Goal: Contribute content

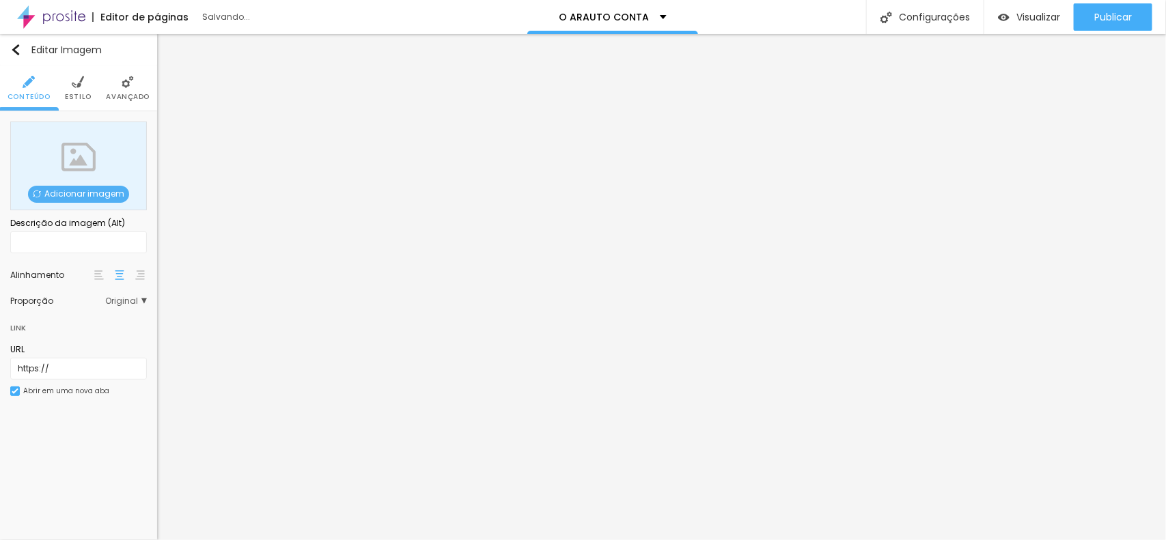
click at [70, 193] on span "Adicionar imagem" at bounding box center [78, 194] width 101 height 17
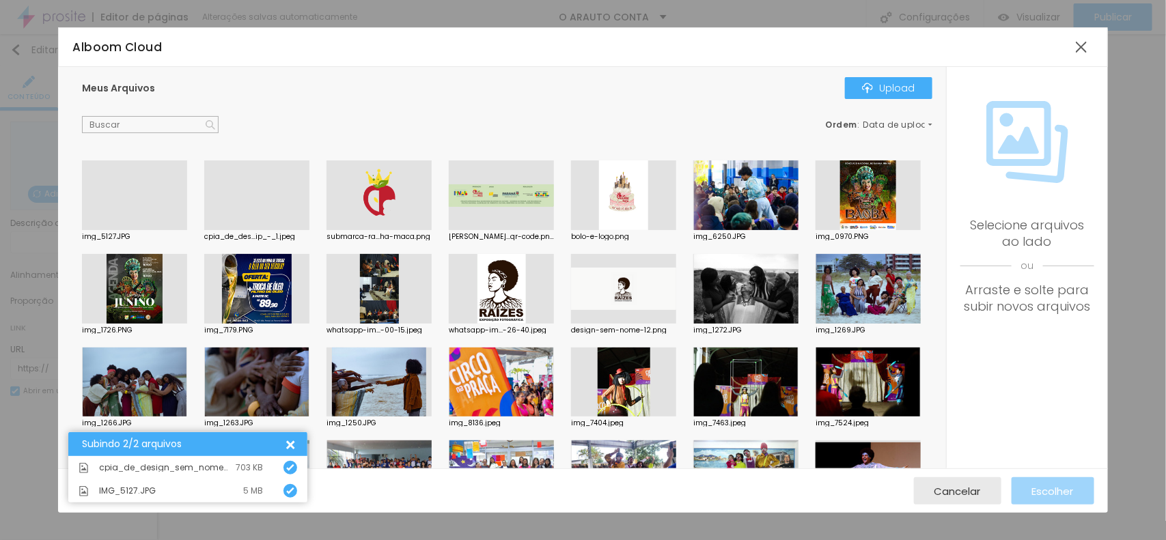
click at [294, 441] on div "Subindo 2/2 arquivos" at bounding box center [187, 444] width 239 height 24
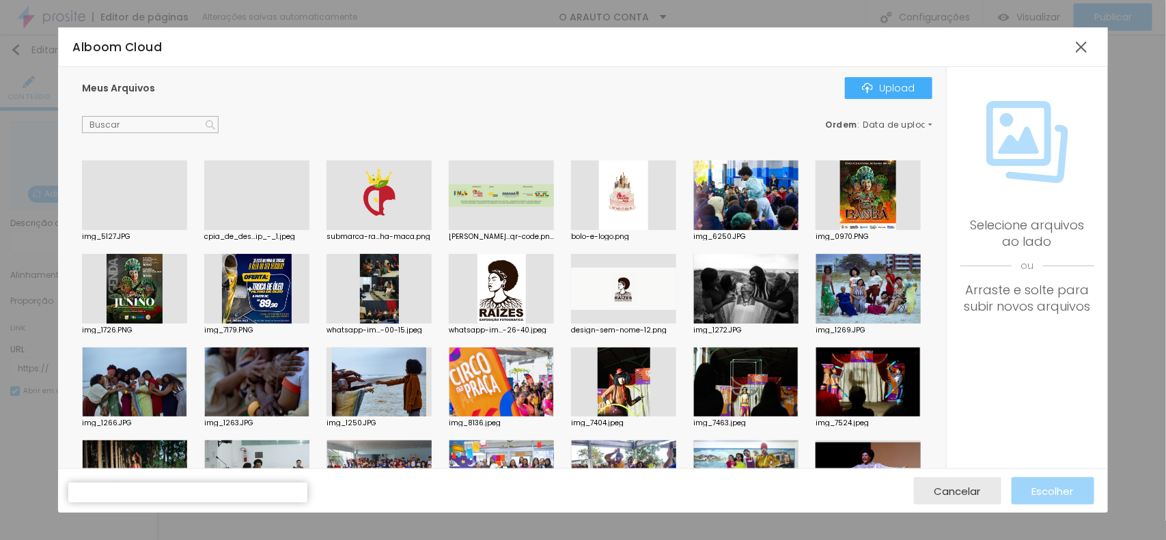
click at [152, 230] on div at bounding box center [134, 230] width 105 height 0
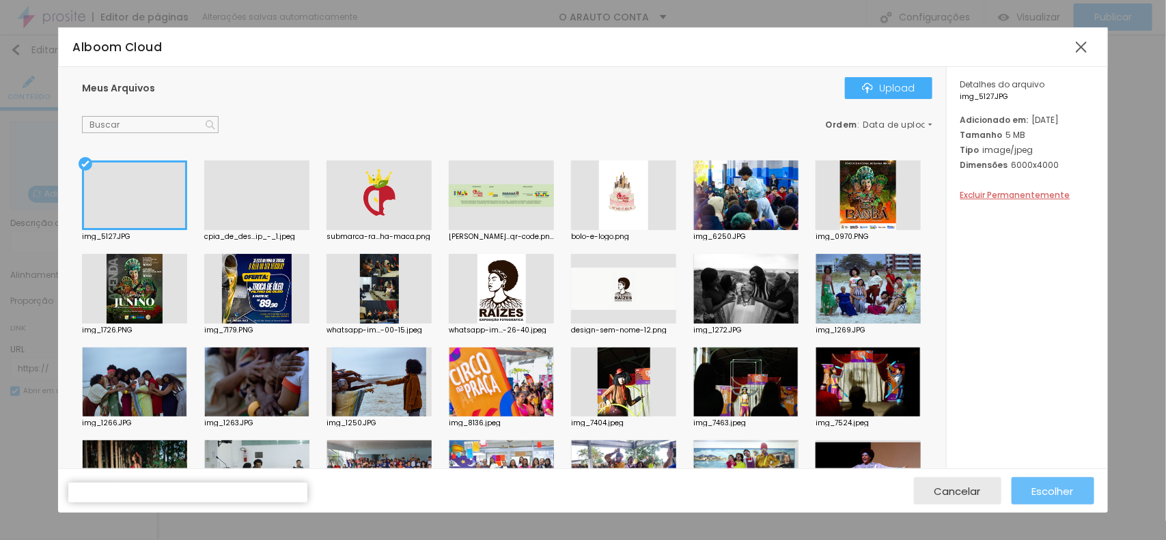
click at [1036, 491] on span "Escolher" at bounding box center [1053, 492] width 42 height 12
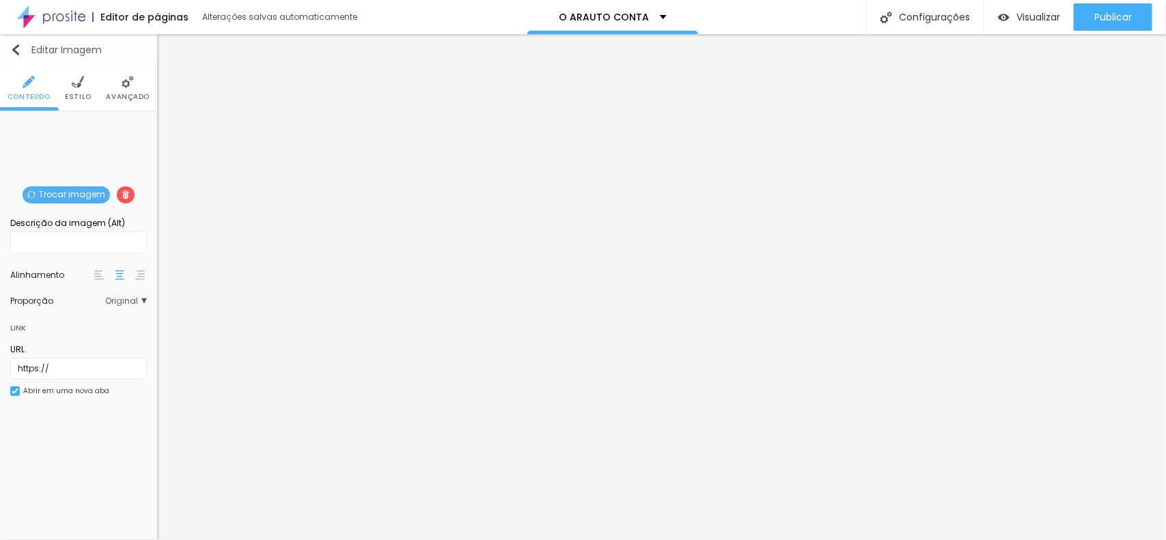
click at [17, 46] on img "button" at bounding box center [15, 49] width 11 height 11
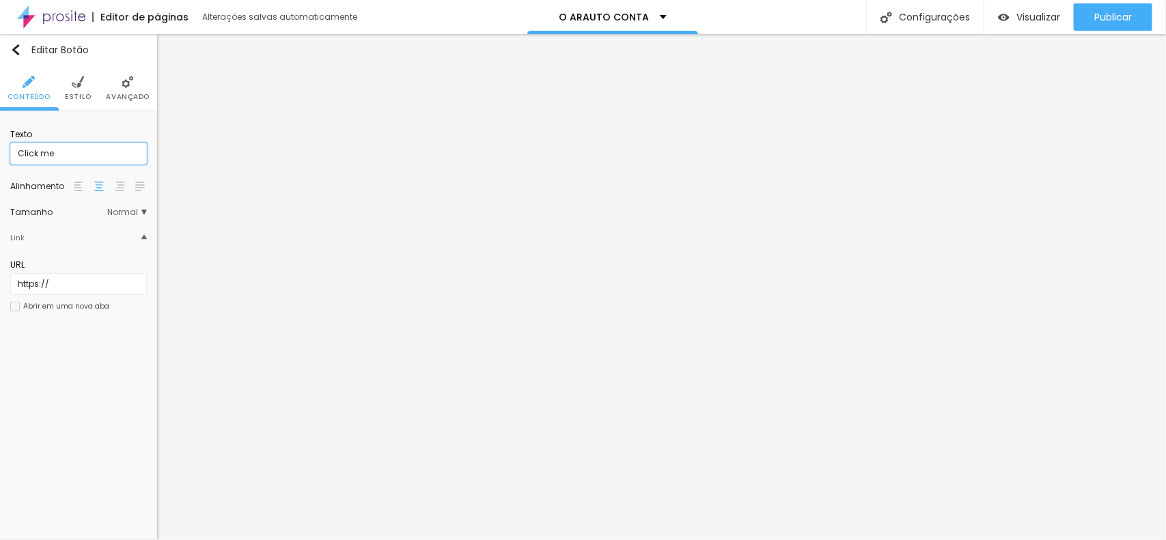
drag, startPoint x: 90, startPoint y: 154, endPoint x: 0, endPoint y: 154, distance: 90.2
click at [0, 154] on div "Texto Click me Alinhamento [GEOGRAPHIC_DATA] Link URL https:// Abrir em uma nov…" at bounding box center [78, 224] width 157 height 227
type input "g"
type input "GALERIA"
drag, startPoint x: 60, startPoint y: 284, endPoint x: 0, endPoint y: 275, distance: 60.8
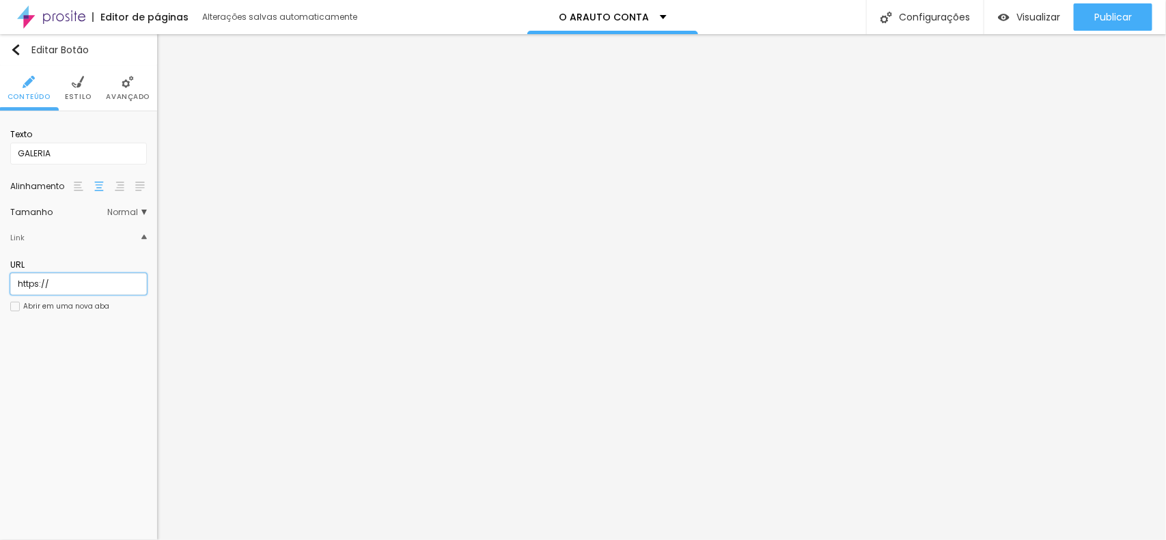
click at [0, 275] on div "Texto [GEOGRAPHIC_DATA] Link URL https:// Abrir em uma nova aba" at bounding box center [78, 224] width 157 height 227
paste input "[URL][DOMAIN_NAME]"
type input "[URL][DOMAIN_NAME]"
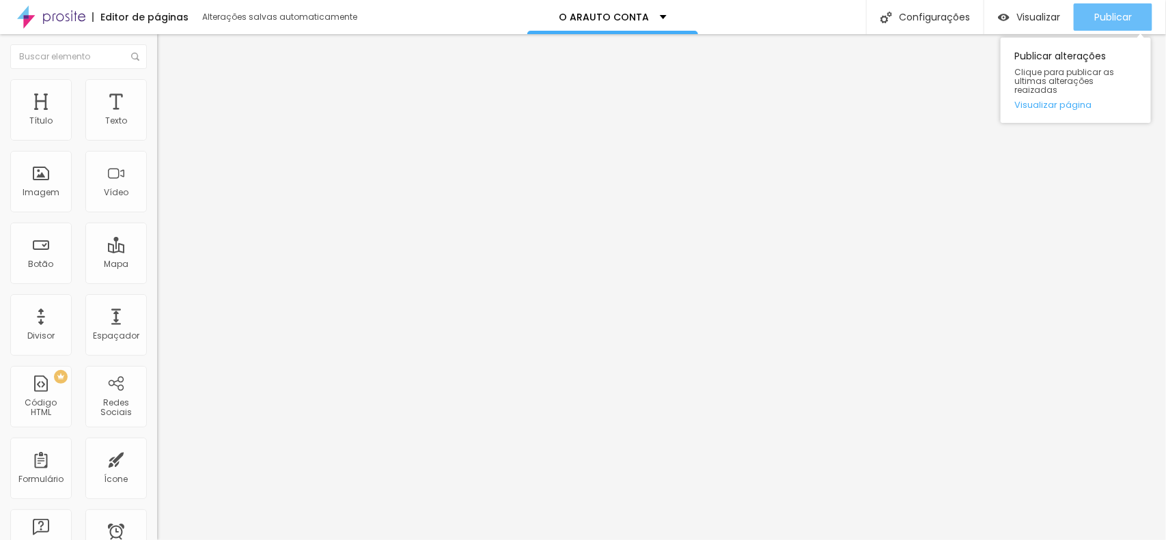
click at [1117, 12] on span "Publicar" at bounding box center [1114, 17] width 38 height 11
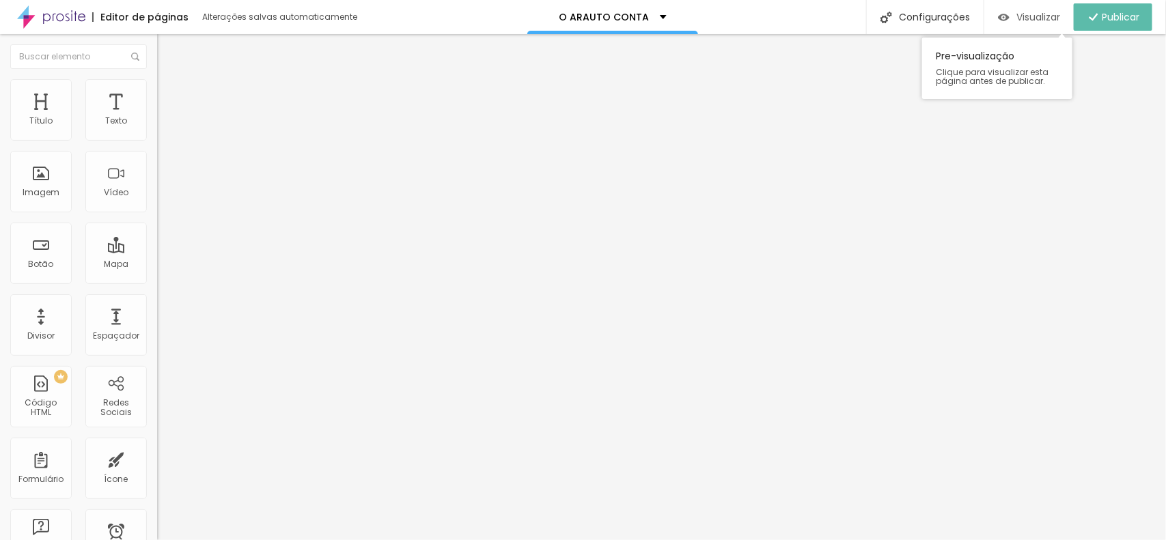
click at [1017, 12] on span "Visualizar" at bounding box center [1039, 17] width 44 height 11
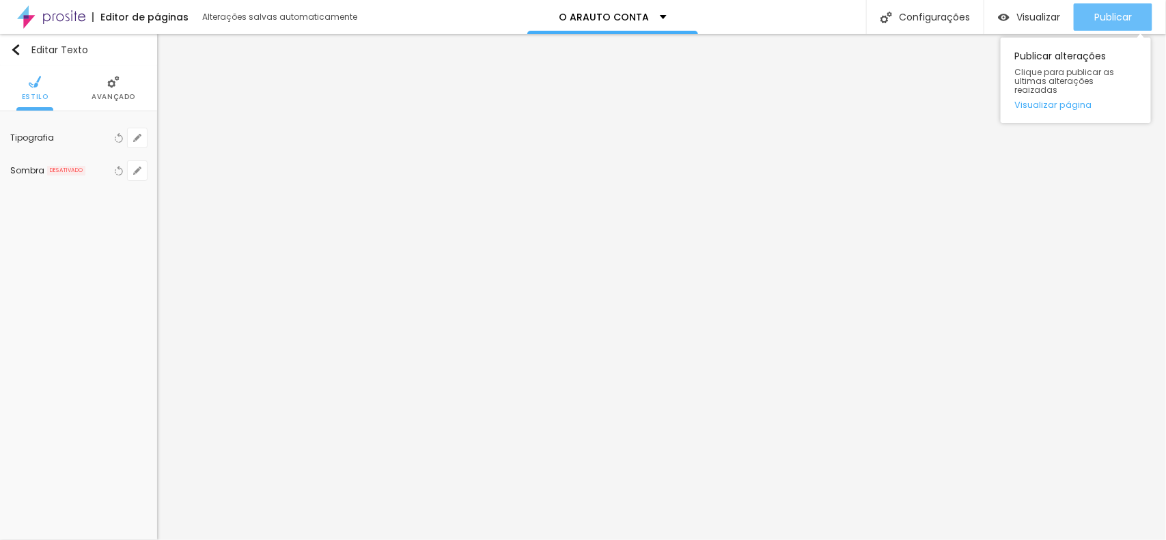
click at [1111, 12] on span "Publicar" at bounding box center [1114, 17] width 38 height 11
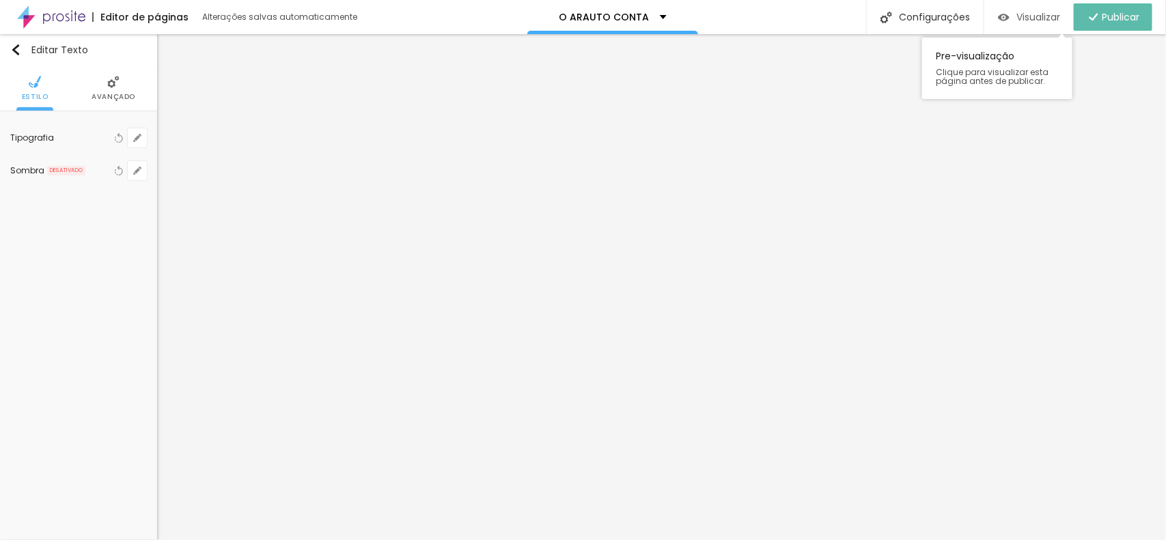
click at [1034, 18] on span "Visualizar" at bounding box center [1039, 17] width 44 height 11
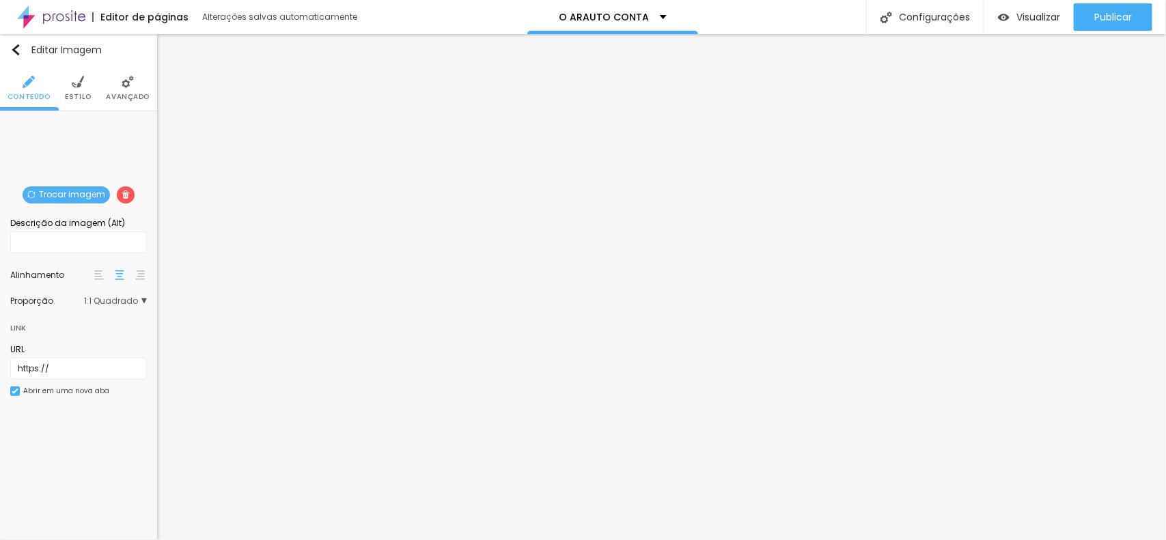
click at [55, 195] on span "Trocar imagem" at bounding box center [66, 195] width 87 height 17
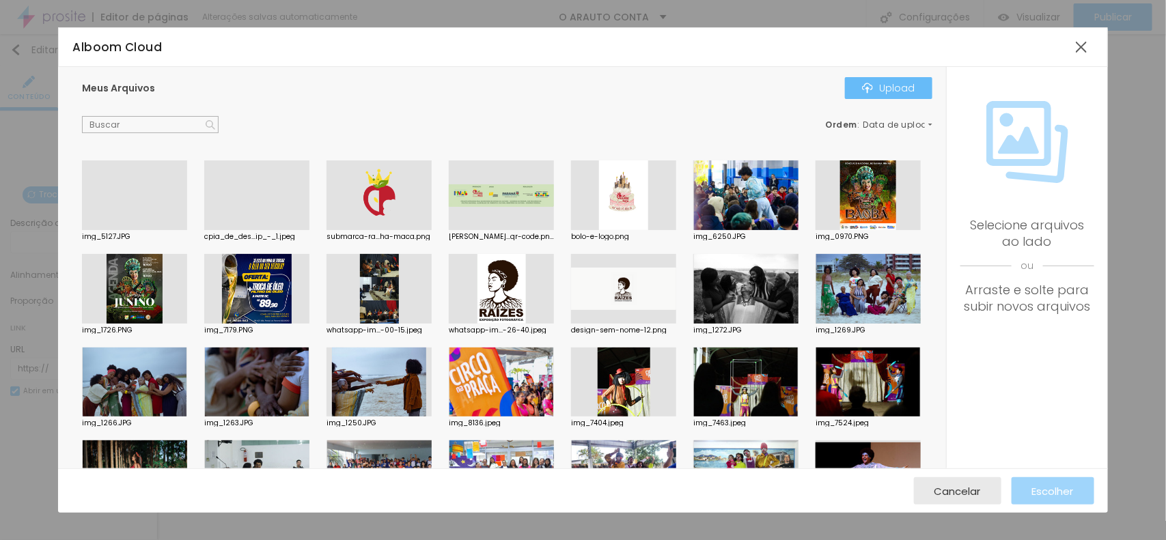
click at [882, 83] on div "Upload" at bounding box center [888, 88] width 53 height 11
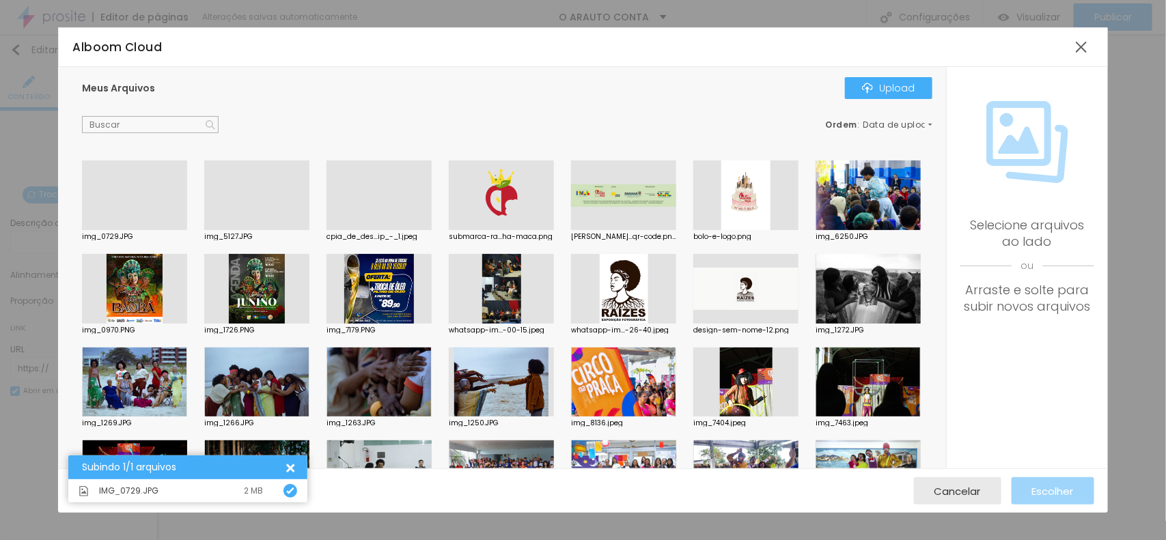
click at [145, 230] on div at bounding box center [134, 230] width 105 height 0
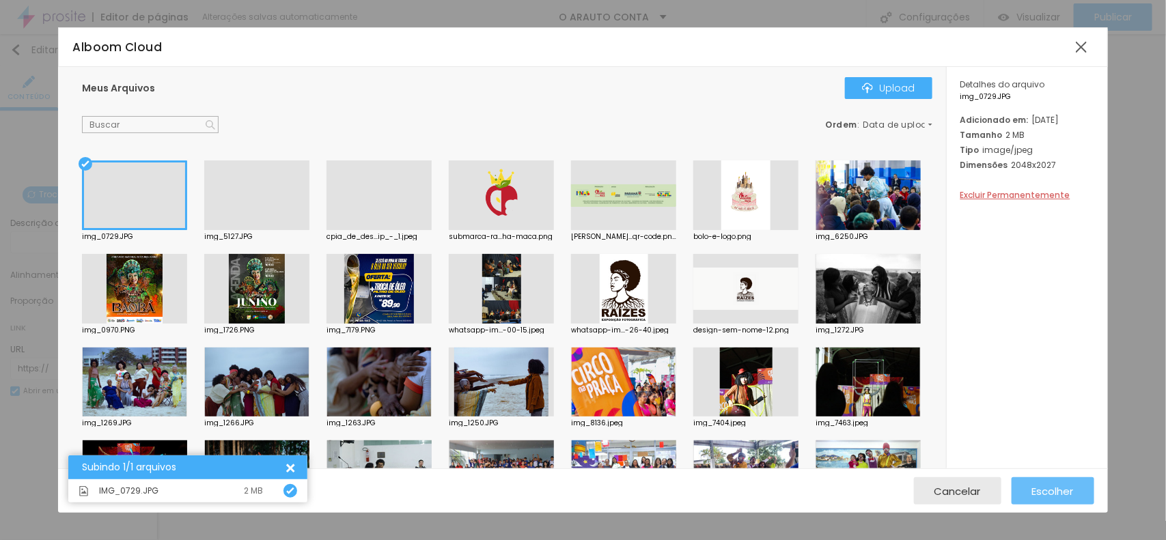
click at [1044, 493] on span "Escolher" at bounding box center [1053, 492] width 42 height 12
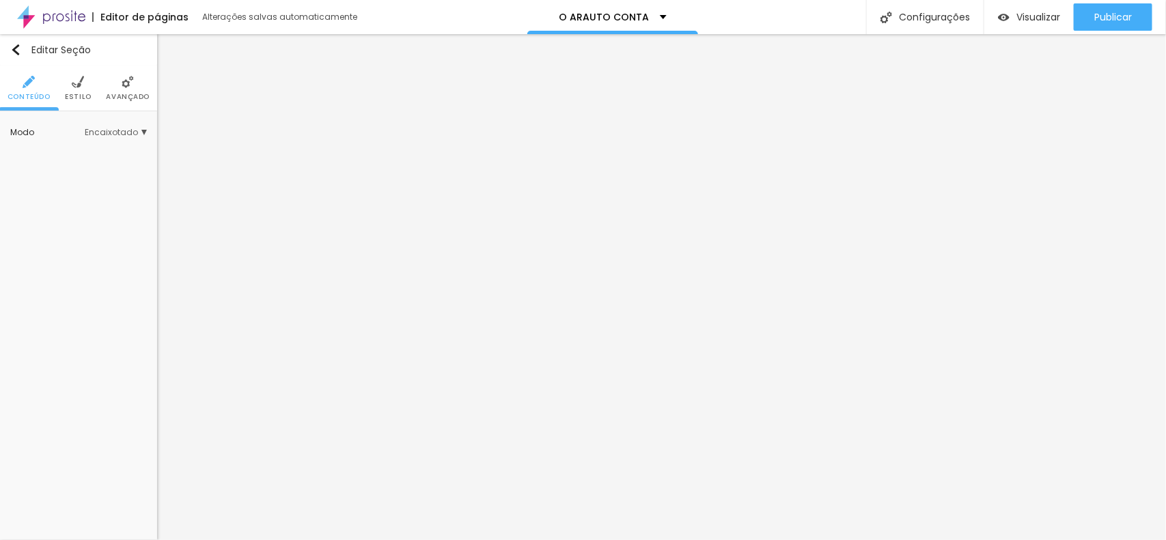
click at [70, 94] on span "Estilo" at bounding box center [78, 97] width 27 height 7
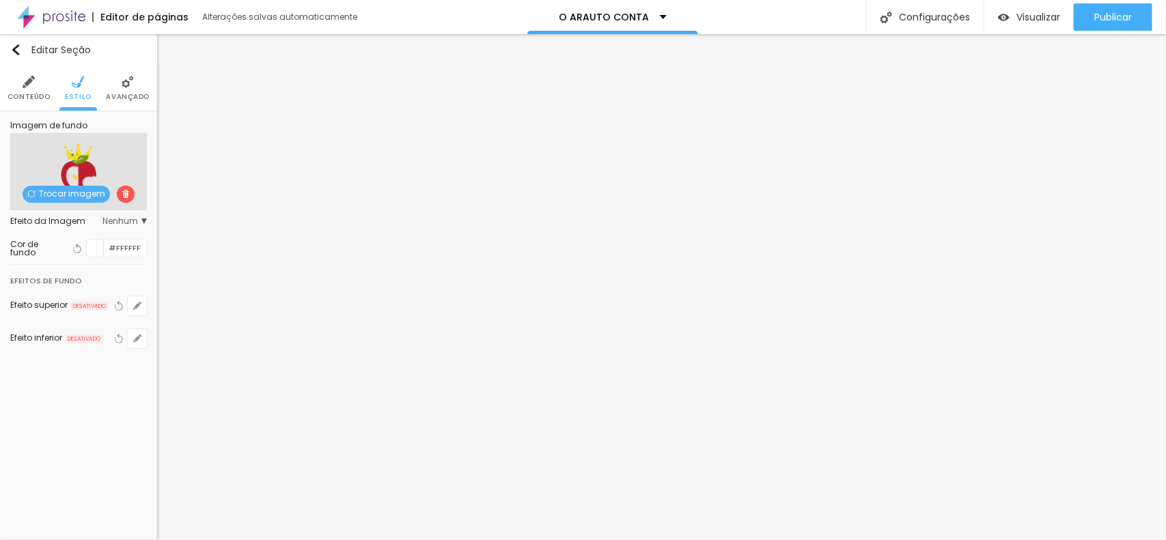
click at [123, 195] on img at bounding box center [126, 194] width 8 height 8
click at [101, 246] on div at bounding box center [95, 248] width 17 height 17
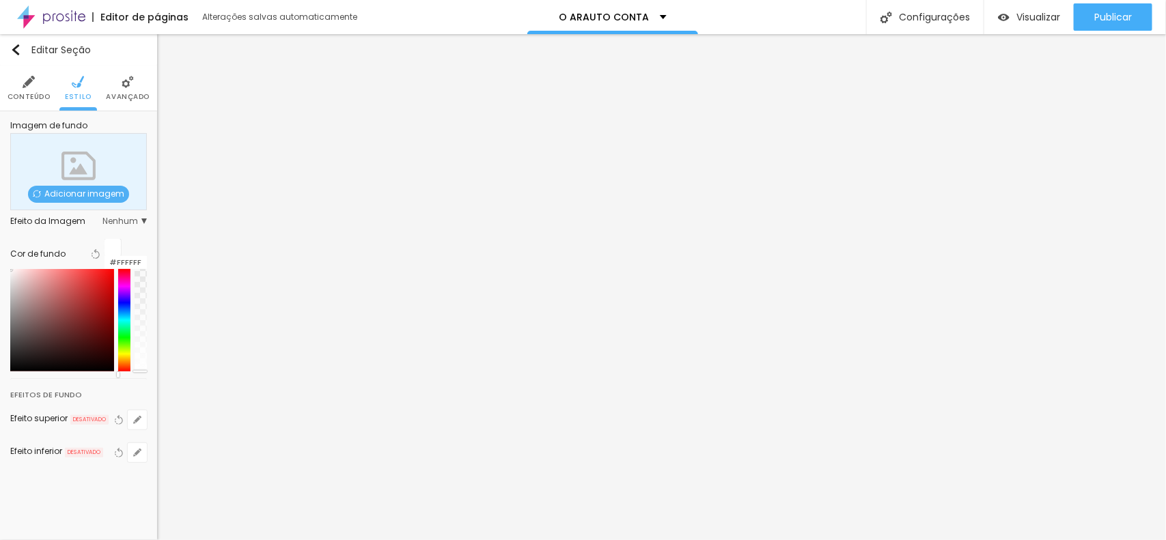
click at [120, 295] on div at bounding box center [124, 320] width 12 height 102
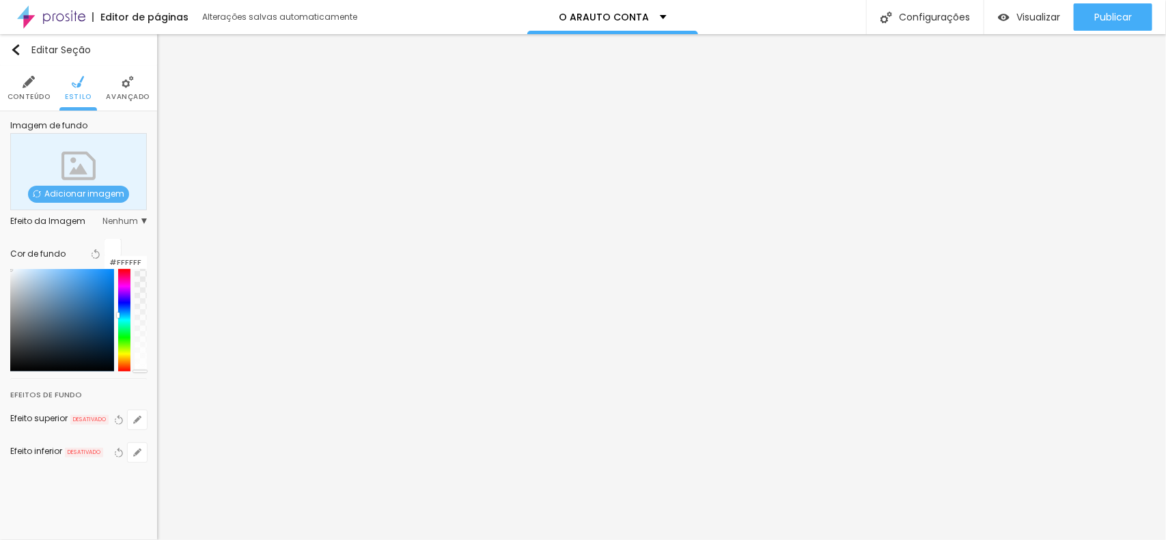
drag, startPoint x: 120, startPoint y: 295, endPoint x: 120, endPoint y: 309, distance: 13.7
click at [120, 309] on div at bounding box center [124, 320] width 12 height 102
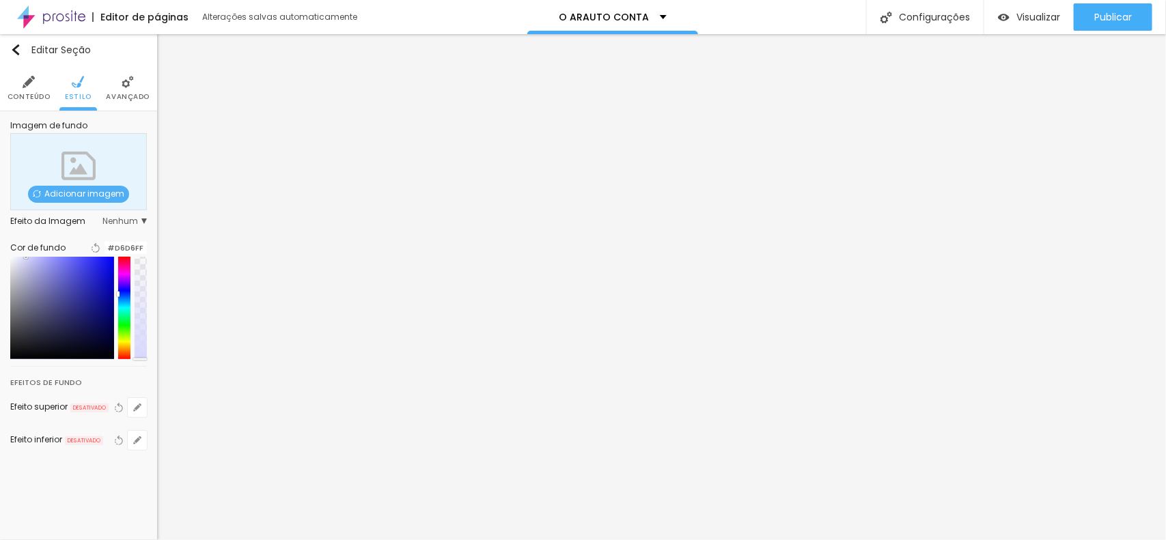
type input "#D8D8FF"
drag, startPoint x: 58, startPoint y: 275, endPoint x: 34, endPoint y: 260, distance: 28.2
click at [34, 260] on div at bounding box center [78, 308] width 137 height 102
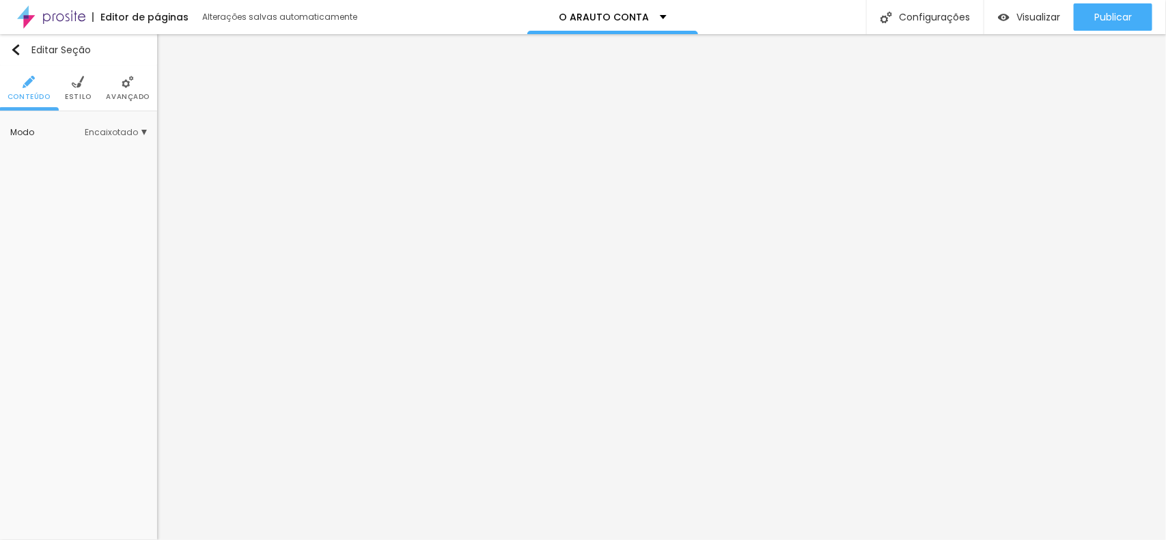
click at [76, 96] on span "Estilo" at bounding box center [78, 97] width 27 height 7
click at [76, 86] on img at bounding box center [78, 82] width 12 height 12
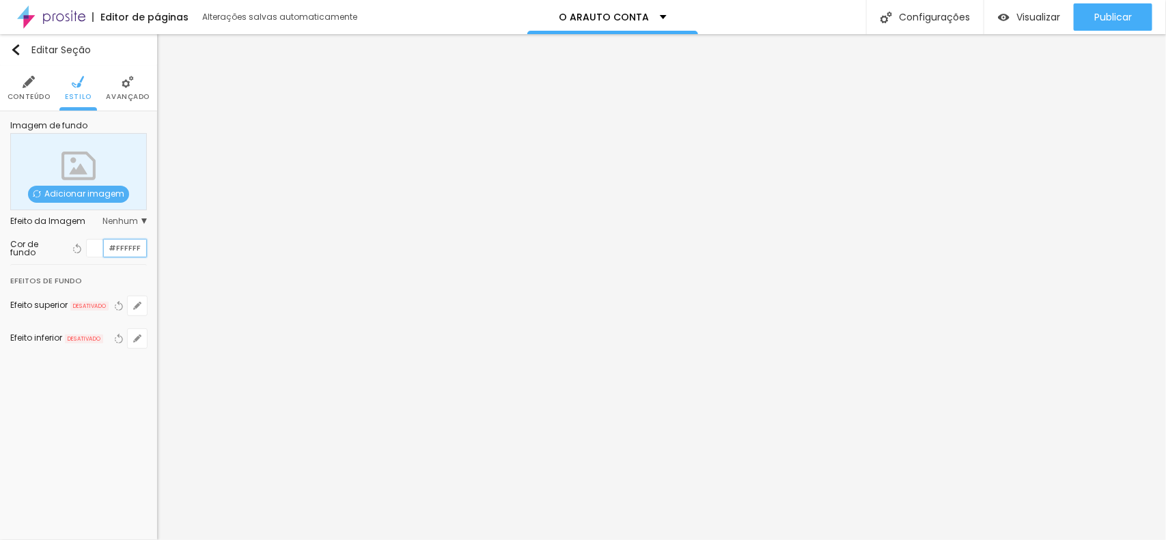
click at [120, 244] on input "#FFFFFF" at bounding box center [125, 248] width 42 height 17
click at [120, 245] on input "#FFFFFF" at bounding box center [125, 248] width 42 height 17
paste input "DADAF"
click at [108, 248] on input "#DADAF" at bounding box center [125, 248] width 42 height 17
click at [97, 244] on div at bounding box center [95, 248] width 17 height 17
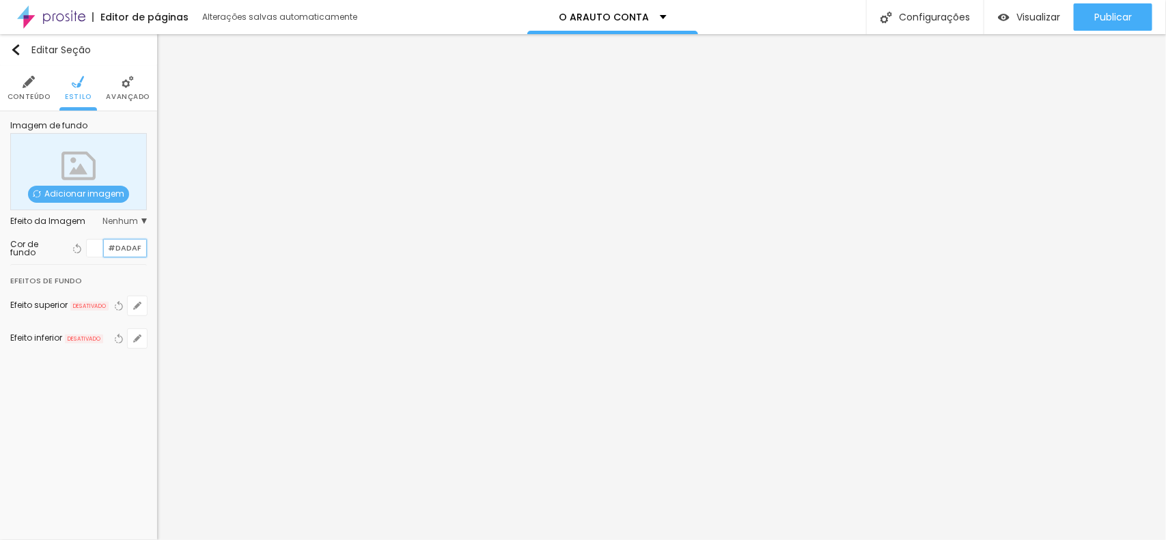
click at [137, 249] on input "#DADAF" at bounding box center [125, 248] width 42 height 17
click at [148, 249] on div "Imagem de fundo Adicionar imagem Efeito da Imagem Nenhum Nenhum Parallax Cor de…" at bounding box center [78, 243] width 157 height 264
click at [141, 245] on input "#DADAF" at bounding box center [125, 248] width 42 height 17
click at [148, 248] on div "Imagem de fundo Adicionar imagem Efeito da Imagem Nenhum Nenhum Parallax Cor de…" at bounding box center [78, 243] width 157 height 264
click at [124, 251] on input "#DADAF" at bounding box center [125, 248] width 42 height 17
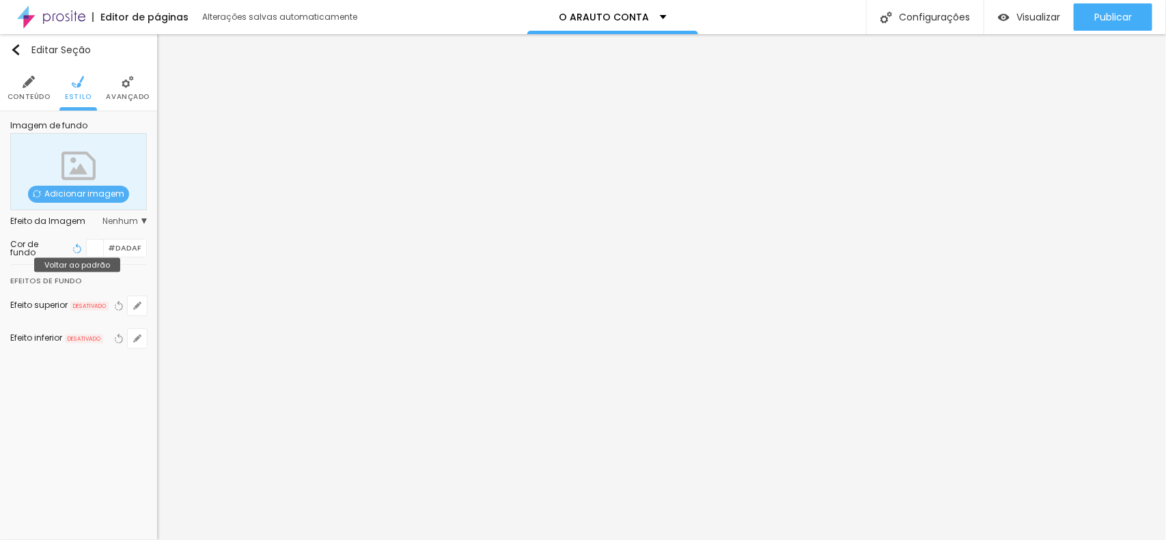
click at [80, 247] on icon "button" at bounding box center [78, 249] width 5 height 10
click at [111, 251] on input "#DADAF" at bounding box center [125, 248] width 42 height 17
paste input "DADAF"
click at [82, 246] on button "Voltar ao padrão" at bounding box center [77, 249] width 15 height 18
click at [96, 246] on div at bounding box center [95, 248] width 17 height 17
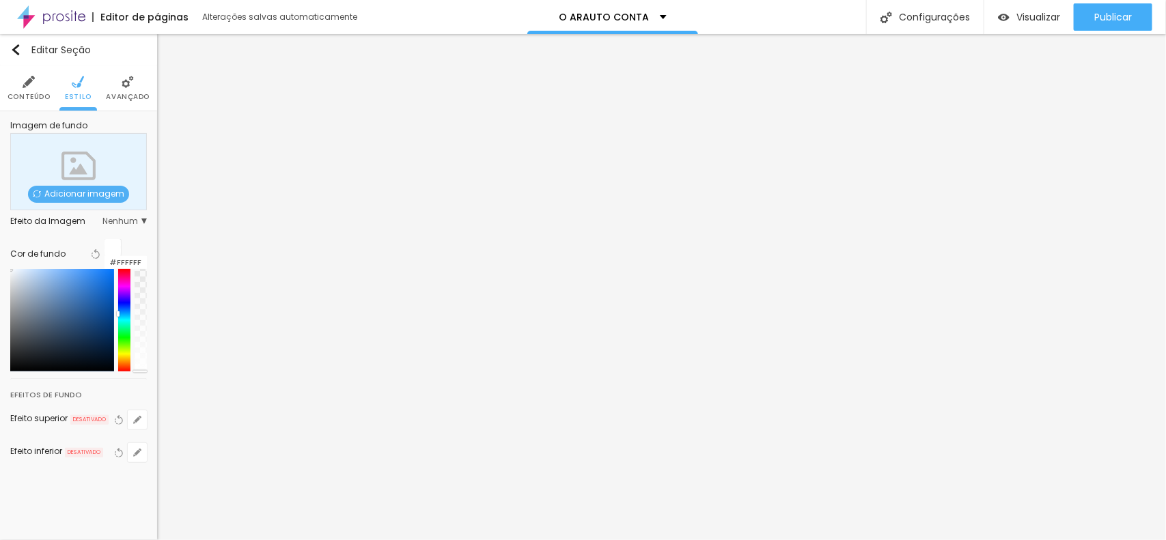
click at [118, 307] on div at bounding box center [124, 320] width 12 height 102
click at [120, 296] on div at bounding box center [124, 320] width 12 height 102
click at [141, 256] on input "#FFFFFF" at bounding box center [126, 262] width 42 height 13
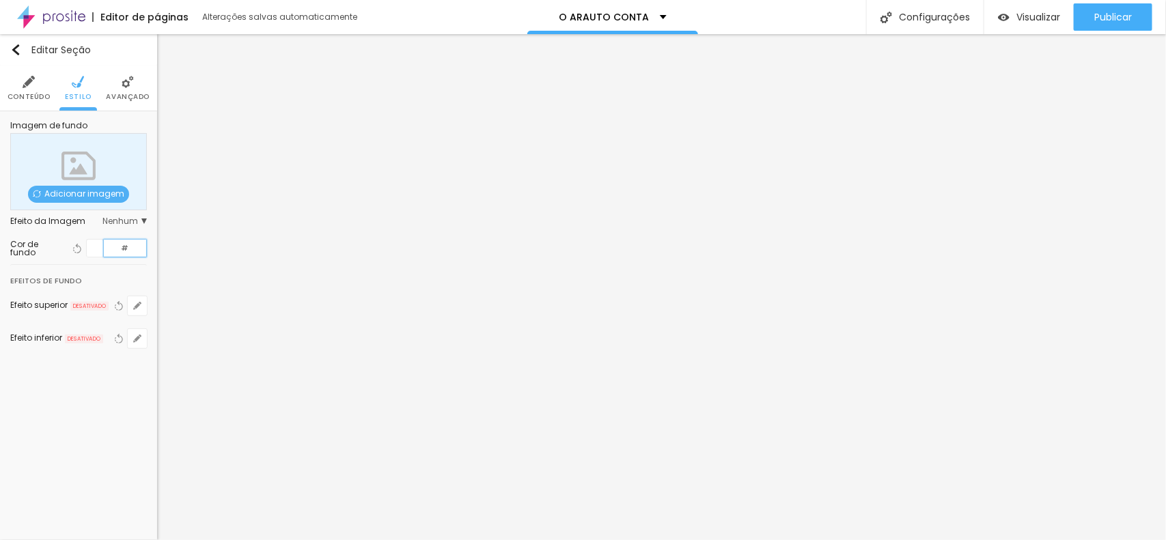
paste input "DADAF"
type input "#DADAF"
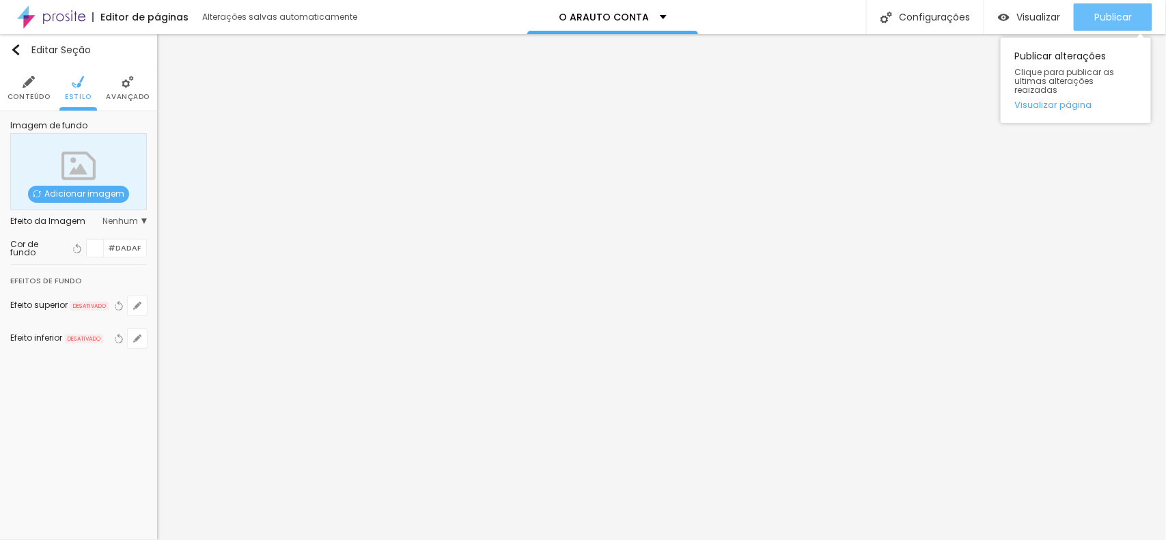
click at [1101, 18] on span "Publicar" at bounding box center [1114, 17] width 38 height 11
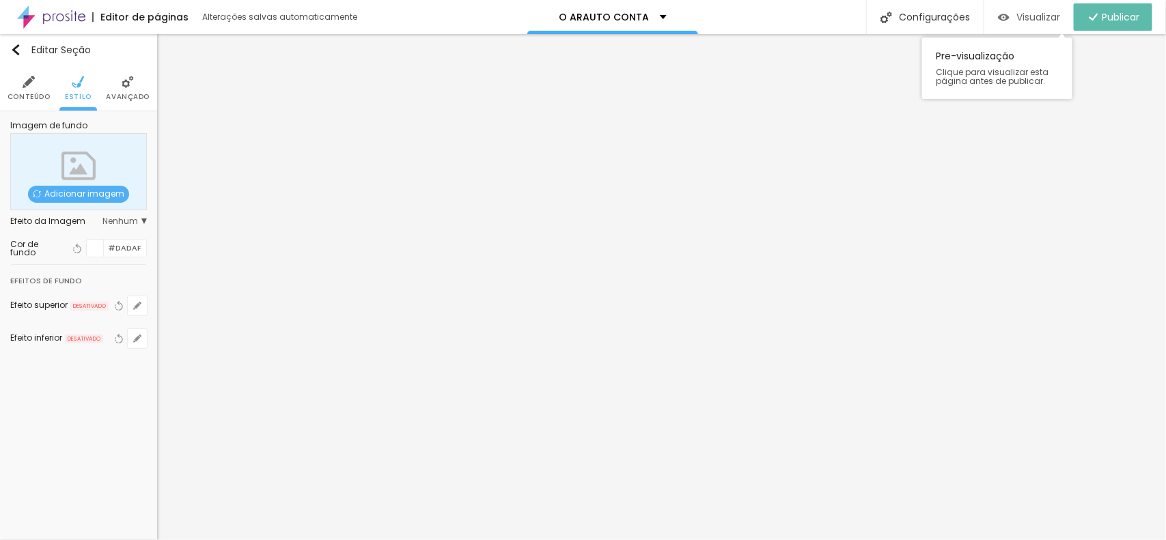
click at [1040, 18] on span "Visualizar" at bounding box center [1039, 17] width 44 height 11
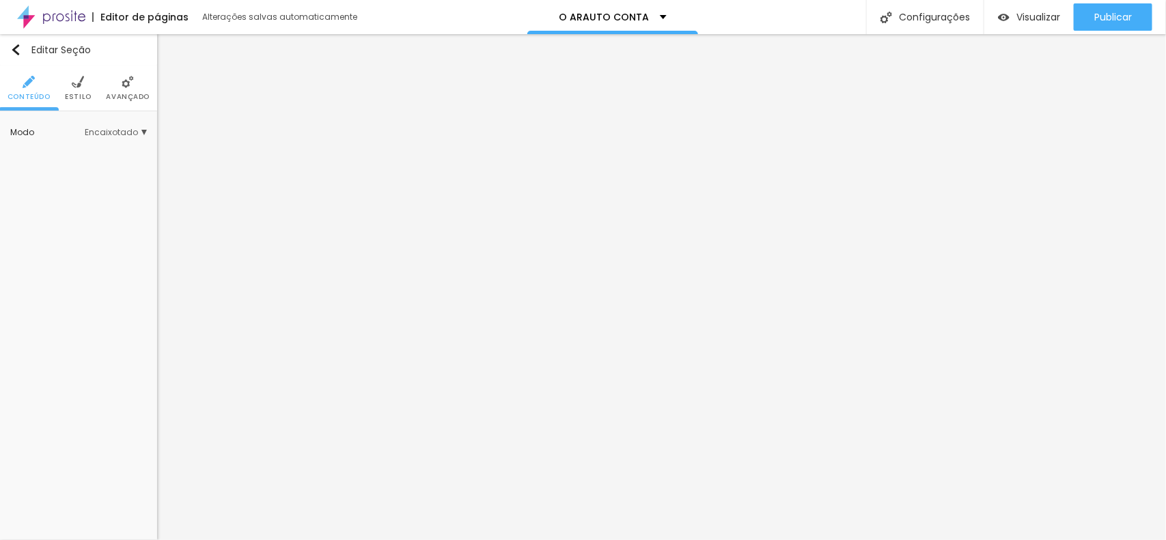
click at [79, 91] on li "Estilo" at bounding box center [78, 88] width 27 height 45
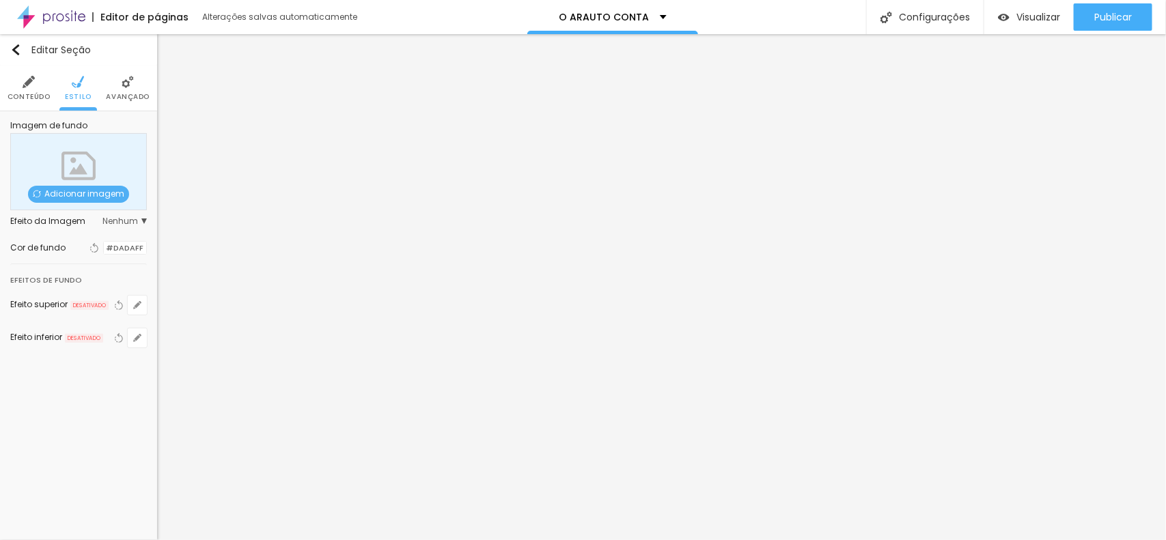
click at [104, 248] on div at bounding box center [104, 248] width 0 height 13
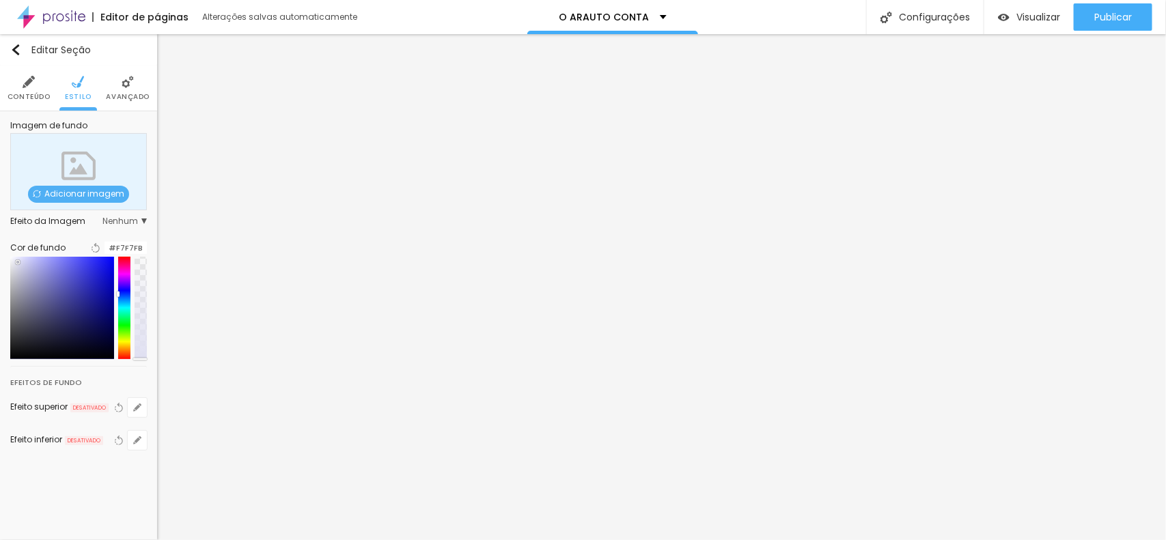
type input "#FFFFFF"
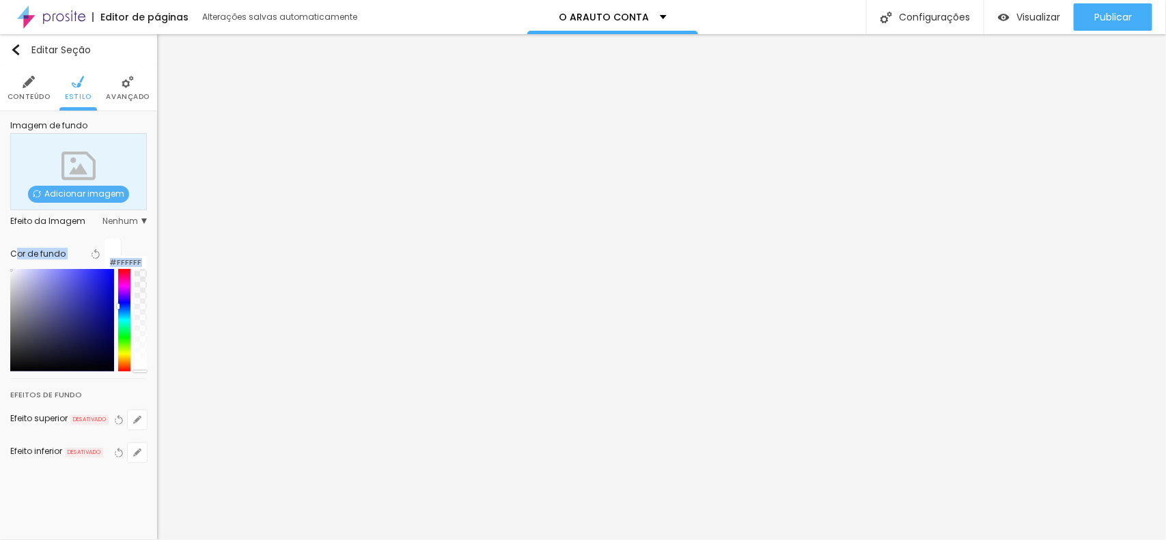
drag, startPoint x: 49, startPoint y: 280, endPoint x: 14, endPoint y: 261, distance: 40.4
click at [14, 261] on div "Cor de fundo Voltar ao padrão #FFFFFF" at bounding box center [78, 305] width 137 height 146
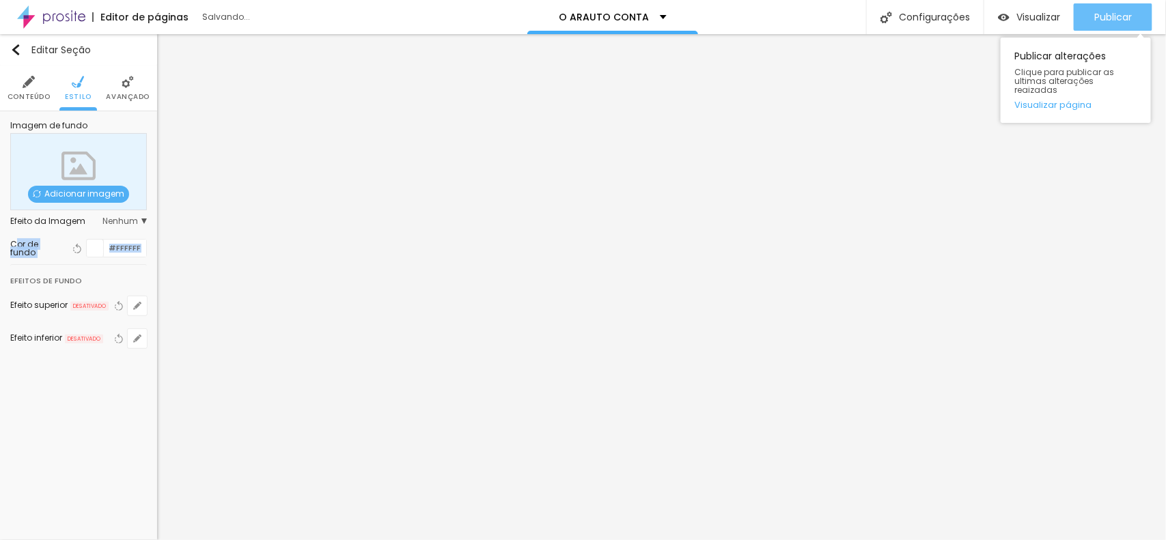
click at [1110, 7] on div "Publicar" at bounding box center [1114, 16] width 38 height 27
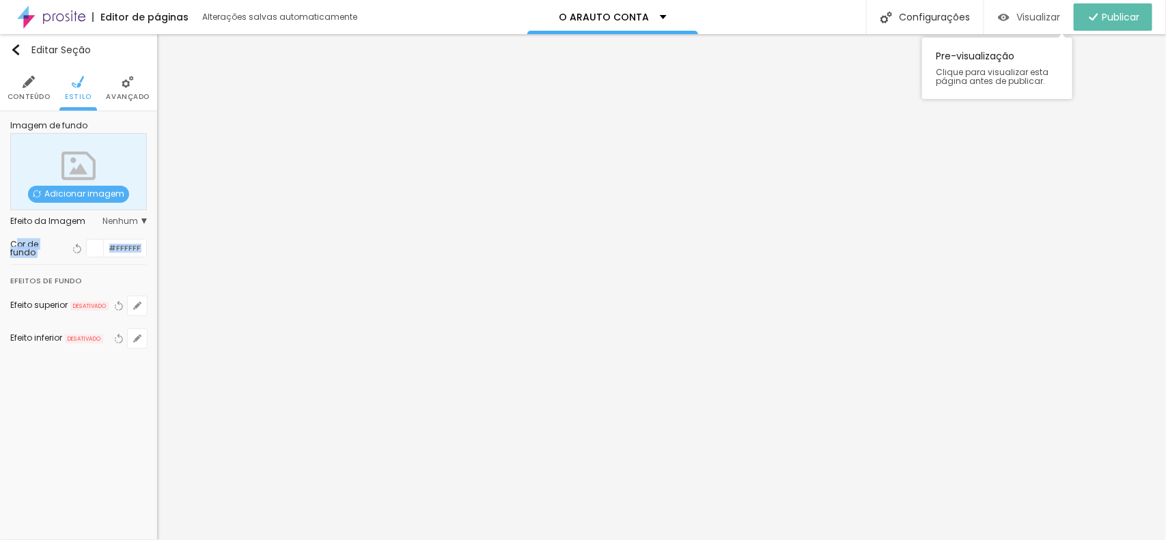
click at [1047, 14] on span "Visualizar" at bounding box center [1039, 17] width 44 height 11
